Goal: Check status: Check status

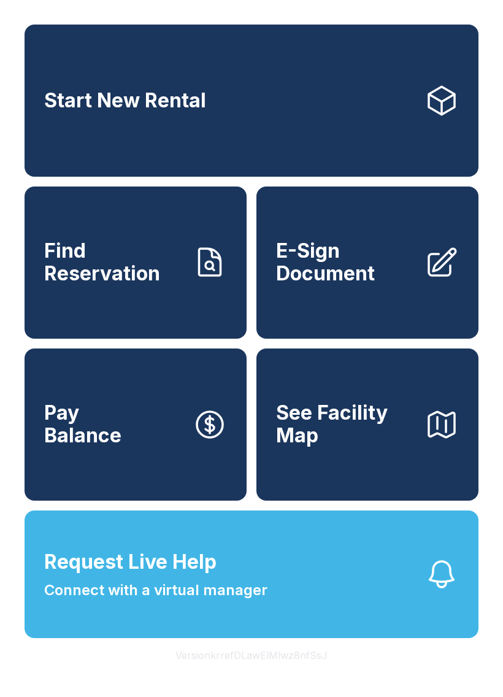
click at [172, 285] on span "Find Reservation" at bounding box center [113, 262] width 139 height 45
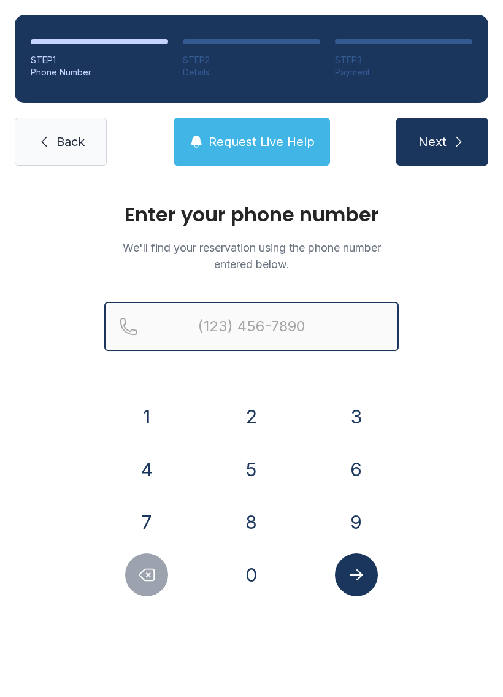
click at [273, 336] on input "Reservation phone number" at bounding box center [251, 326] width 295 height 49
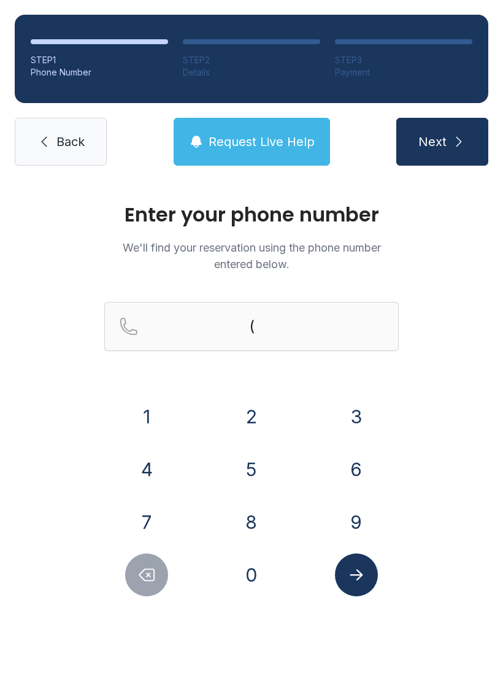
click at [161, 418] on button "1" at bounding box center [146, 416] width 43 height 43
click at [165, 512] on button "7" at bounding box center [146, 522] width 43 height 43
click at [162, 414] on button "1" at bounding box center [146, 416] width 43 height 43
click at [367, 517] on button "9" at bounding box center [356, 522] width 43 height 43
click at [254, 411] on button "2" at bounding box center [251, 416] width 43 height 43
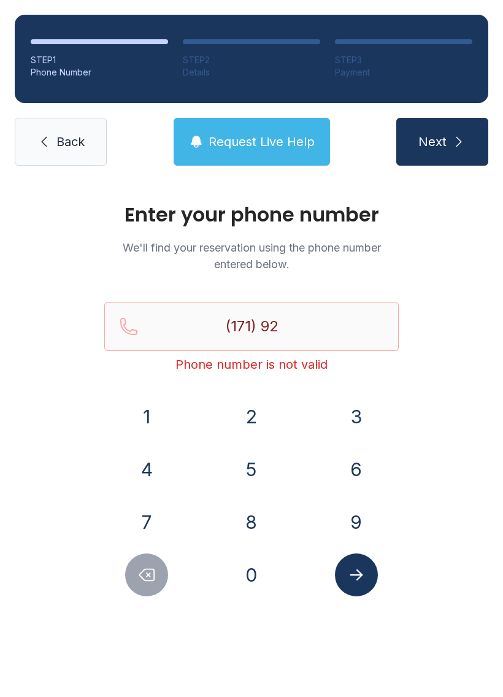
click at [347, 508] on button "9" at bounding box center [356, 522] width 43 height 43
click at [155, 581] on icon "Delete number" at bounding box center [147, 575] width 18 height 18
click at [153, 566] on icon "Delete number" at bounding box center [147, 575] width 18 height 18
click at [165, 571] on button "Delete number" at bounding box center [146, 575] width 43 height 43
click at [152, 586] on button "Delete number" at bounding box center [146, 575] width 43 height 43
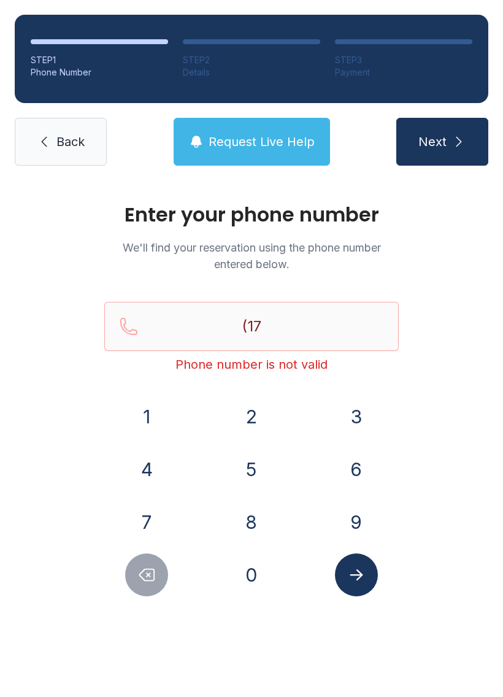
click at [151, 585] on button "Delete number" at bounding box center [146, 575] width 43 height 43
type input "(1"
click at [147, 596] on button "Delete number" at bounding box center [146, 575] width 43 height 43
click at [156, 409] on button "1" at bounding box center [146, 416] width 43 height 43
click at [157, 535] on button "7" at bounding box center [146, 522] width 43 height 43
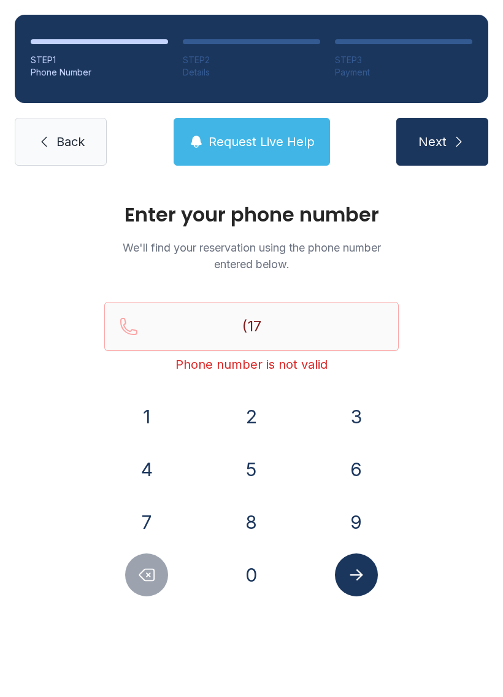
click at [164, 424] on button "1" at bounding box center [146, 416] width 43 height 43
click at [365, 524] on button "9" at bounding box center [356, 522] width 43 height 43
click at [254, 427] on button "2" at bounding box center [251, 416] width 43 height 43
click at [157, 583] on button "Delete number" at bounding box center [146, 575] width 43 height 43
click at [157, 582] on button "Delete number" at bounding box center [146, 575] width 43 height 43
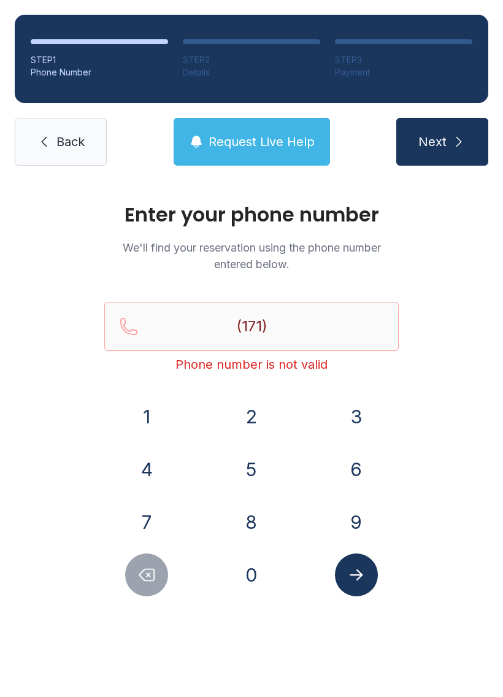
click at [135, 581] on button "Delete number" at bounding box center [146, 575] width 43 height 43
click at [126, 620] on div "Enter your phone number We'll find your reservation using the phone number ente…" at bounding box center [251, 412] width 503 height 465
click at [163, 576] on button "Delete number" at bounding box center [146, 575] width 43 height 43
type input "(1"
click at [146, 586] on button "Delete number" at bounding box center [146, 575] width 43 height 43
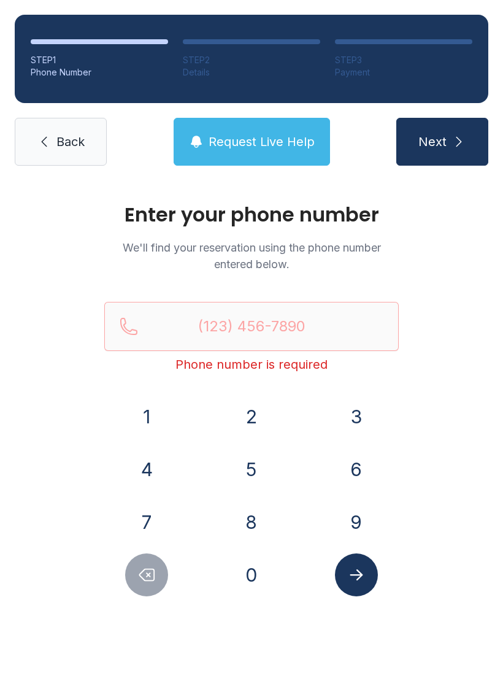
click at [150, 409] on button "1" at bounding box center [146, 416] width 43 height 43
click at [144, 524] on button "7" at bounding box center [146, 522] width 43 height 43
click at [148, 432] on button "1" at bounding box center [146, 416] width 43 height 43
click at [357, 516] on button "9" at bounding box center [356, 522] width 43 height 43
click at [152, 468] on button "4" at bounding box center [146, 469] width 43 height 43
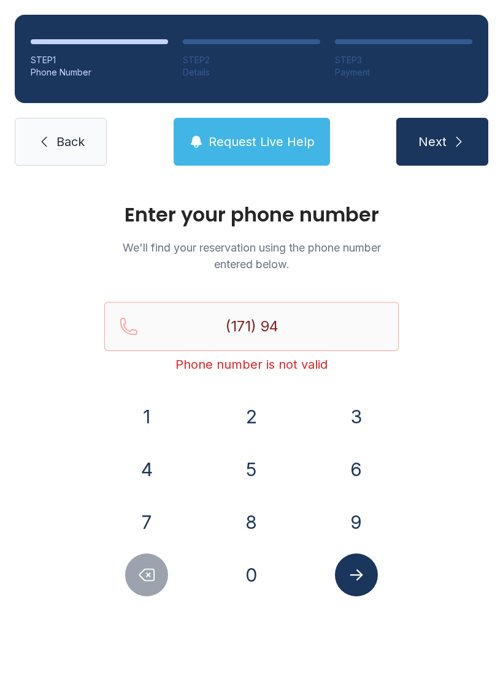
click at [239, 411] on button "2" at bounding box center [251, 416] width 43 height 43
click at [356, 523] on button "9" at bounding box center [356, 522] width 43 height 43
click at [254, 476] on button "5" at bounding box center [251, 469] width 43 height 43
click at [249, 420] on button "2" at bounding box center [251, 416] width 43 height 43
click at [248, 485] on button "5" at bounding box center [251, 469] width 43 height 43
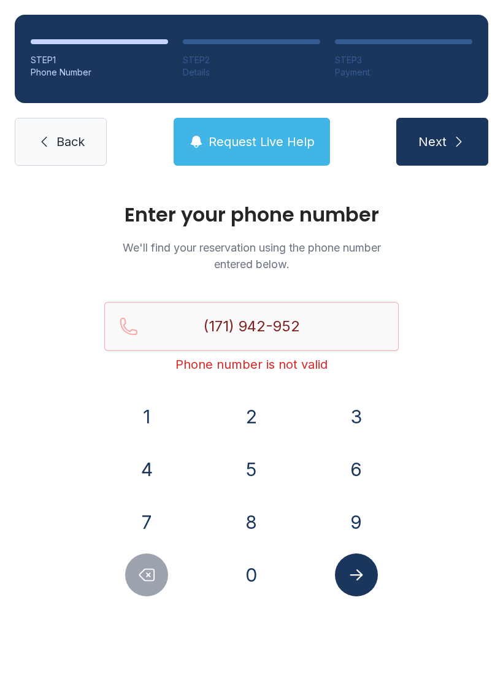
type input "(171) 942-9525"
click at [247, 436] on button "2" at bounding box center [251, 416] width 43 height 43
click at [364, 583] on icon "Submit lookup form" at bounding box center [356, 575] width 18 height 18
